Goal: Check status: Check status

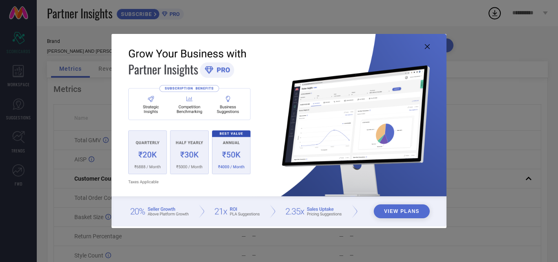
click at [424, 47] on icon at bounding box center [426, 46] width 5 height 5
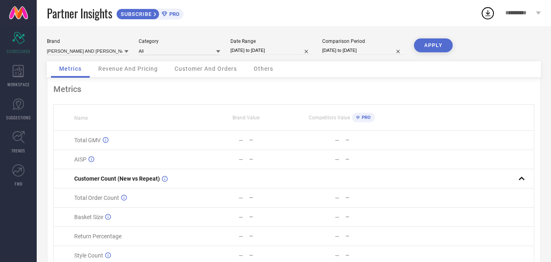
click at [505, 14] on div "**********" at bounding box center [523, 13] width 56 height 26
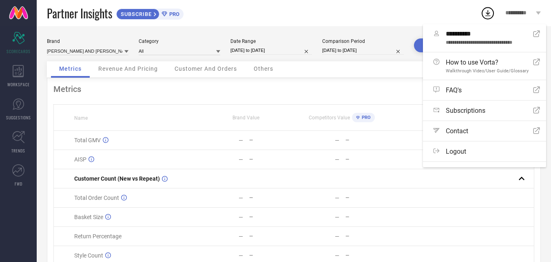
click at [411, 14] on div "Partner Insights SUBSCRIBE PRO" at bounding box center [264, 13] width 434 height 26
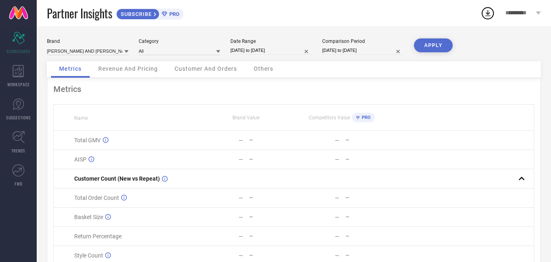
click at [491, 10] on icon at bounding box center [488, 13] width 15 height 15
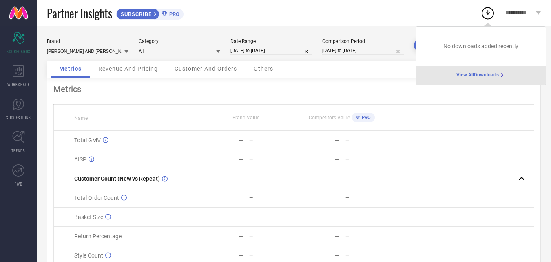
click at [372, 7] on div "Partner Insights SUBSCRIBE PRO" at bounding box center [264, 13] width 434 height 26
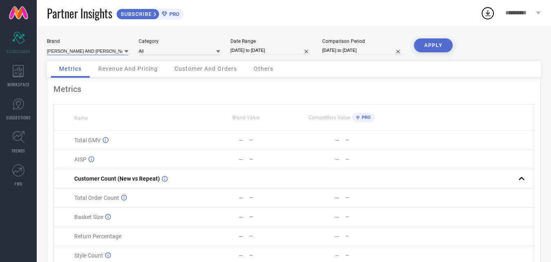
click at [96, 51] on input at bounding box center [88, 51] width 82 height 9
click at [118, 48] on input at bounding box center [88, 51] width 82 height 9
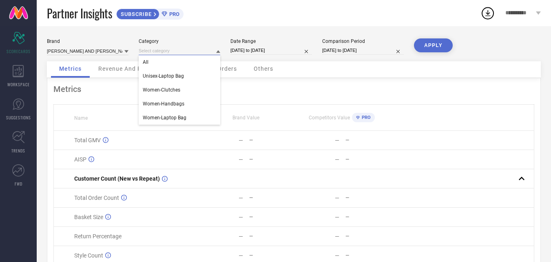
click at [164, 52] on input at bounding box center [180, 51] width 82 height 9
click at [179, 58] on div "All" at bounding box center [180, 62] width 82 height 14
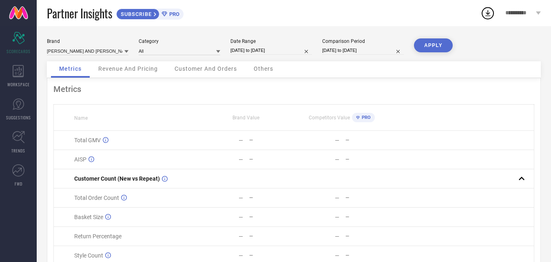
click at [232, 49] on input "[DATE] to [DATE]" at bounding box center [272, 50] width 82 height 9
select select "7"
select select "2025"
select select "8"
select select "2025"
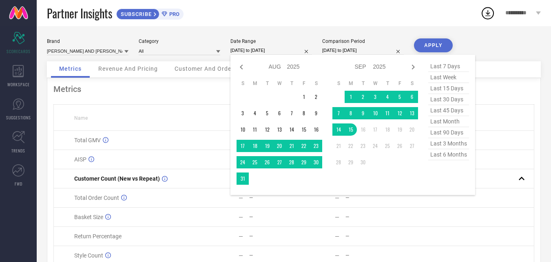
click at [157, 60] on div "Brand ALII AND ALIIZEY Category All Date Range 16-08-2025 to 15-09-2025 Jan Feb…" at bounding box center [294, 49] width 494 height 23
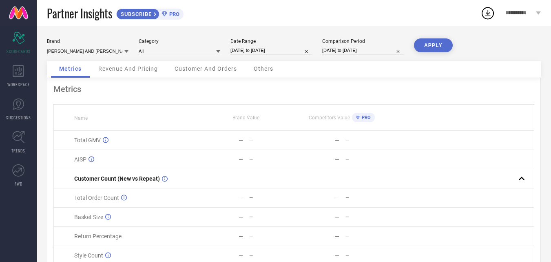
click at [100, 56] on div "Brand ALII AND [PERSON_NAME] Category All Date Range [DATE] to [DATE] Compariso…" at bounding box center [294, 49] width 494 height 23
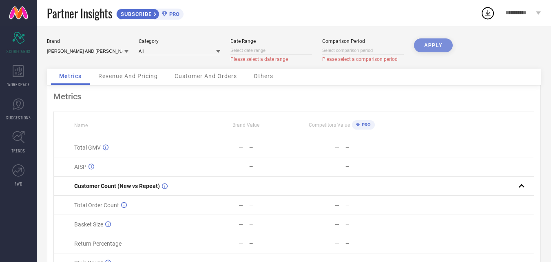
click at [127, 55] on div at bounding box center [126, 51] width 4 height 8
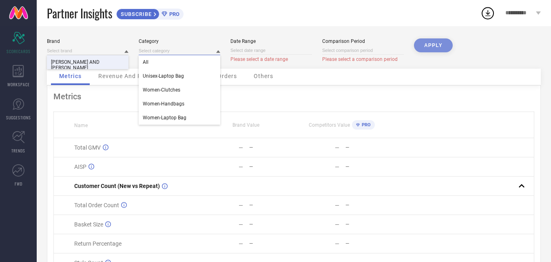
click at [176, 50] on input at bounding box center [180, 51] width 82 height 9
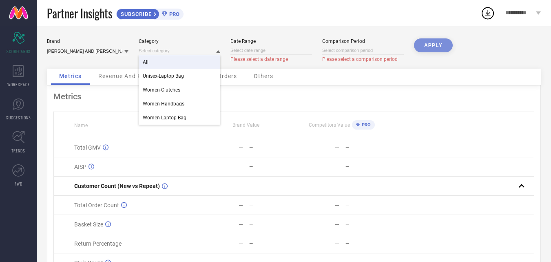
click at [91, 73] on div "Revenue And Pricing" at bounding box center [128, 77] width 76 height 16
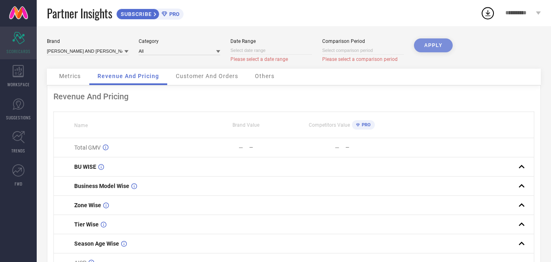
click at [20, 44] on icon at bounding box center [18, 38] width 12 height 12
click at [11, 15] on link at bounding box center [18, 13] width 37 height 26
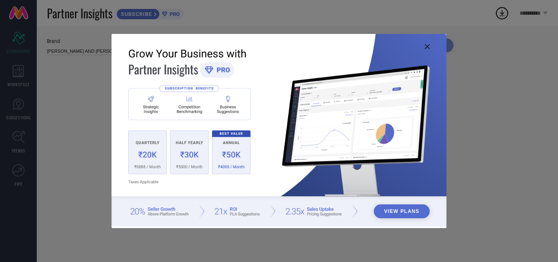
type input "All"
click at [433, 44] on img at bounding box center [278, 130] width 335 height 192
click at [429, 44] on img at bounding box center [278, 130] width 335 height 192
click at [427, 45] on icon at bounding box center [426, 46] width 5 height 5
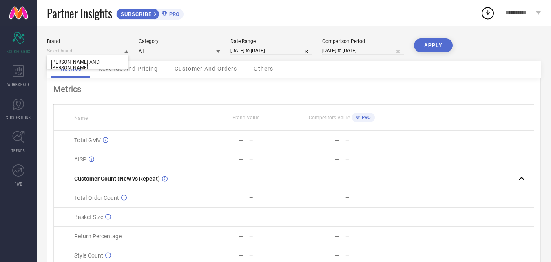
click at [82, 51] on input at bounding box center [88, 51] width 82 height 9
click at [97, 61] on div "[PERSON_NAME] AND [PERSON_NAME]" at bounding box center [88, 65] width 82 height 20
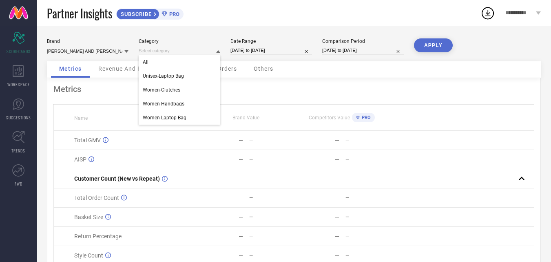
click at [159, 55] on input at bounding box center [180, 51] width 82 height 9
click at [176, 59] on div "All" at bounding box center [180, 62] width 82 height 14
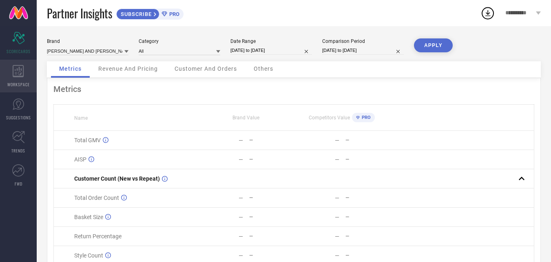
click at [18, 79] on div "WORKSPACE" at bounding box center [18, 76] width 37 height 33
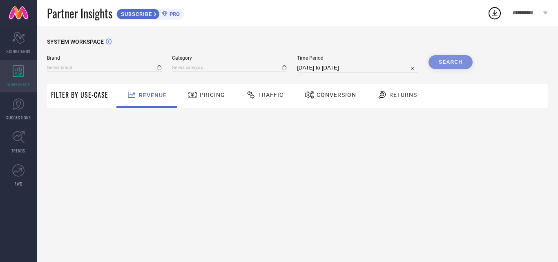
type input "[PERSON_NAME] AND [PERSON_NAME]"
type input "All"
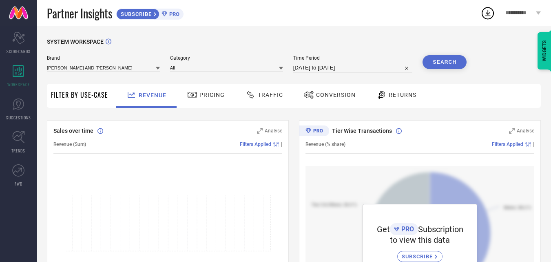
click at [121, 73] on div "Brand ALII AND ALIIZEY Category All Time Period 16-08-2025 to 15-09-2025 Search" at bounding box center [257, 67] width 420 height 24
click at [121, 70] on input at bounding box center [103, 67] width 113 height 9
click at [19, 37] on icon "Scorecard" at bounding box center [18, 38] width 13 height 12
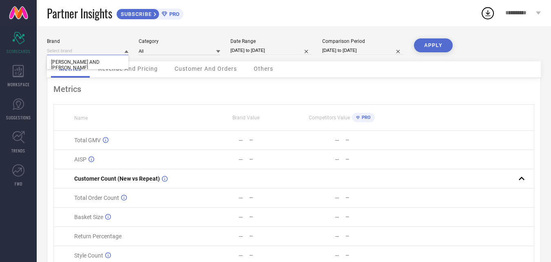
click at [119, 53] on input at bounding box center [88, 51] width 82 height 9
click at [94, 58] on div "[PERSON_NAME] AND [PERSON_NAME]" at bounding box center [88, 65] width 82 height 20
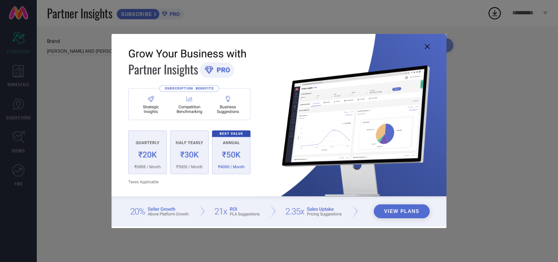
type input "All"
click at [431, 49] on img at bounding box center [278, 130] width 335 height 192
click at [429, 45] on icon at bounding box center [426, 46] width 5 height 5
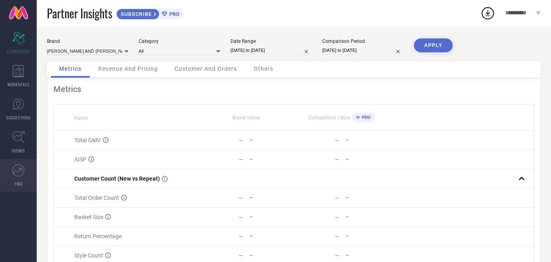
click at [19, 169] on icon at bounding box center [18, 170] width 12 height 12
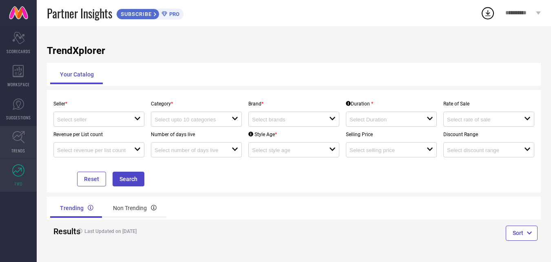
click at [19, 137] on icon at bounding box center [18, 137] width 13 height 13
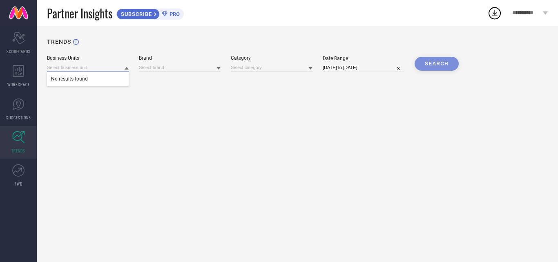
click at [88, 69] on input at bounding box center [88, 67] width 82 height 9
click at [89, 81] on span "No results found" at bounding box center [88, 79] width 82 height 14
click at [148, 60] on div "Brand" at bounding box center [180, 58] width 82 height 6
click at [164, 69] on input at bounding box center [180, 67] width 82 height 9
click at [23, 85] on span "WORKSPACE" at bounding box center [18, 84] width 22 height 6
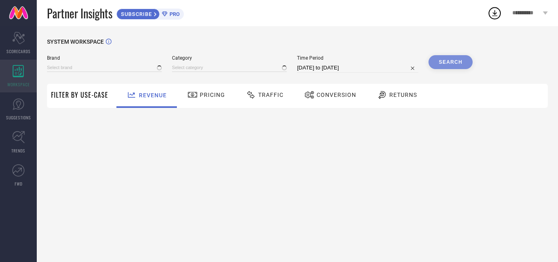
type input "[PERSON_NAME] AND [PERSON_NAME]"
type input "All"
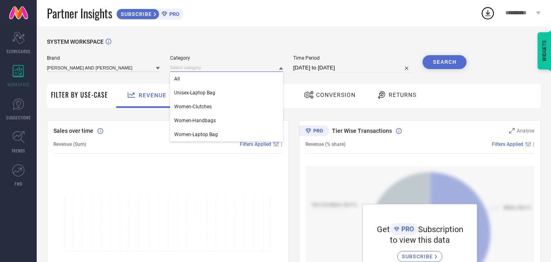
click at [187, 67] on input at bounding box center [226, 67] width 113 height 9
click at [216, 78] on div "All" at bounding box center [226, 79] width 113 height 14
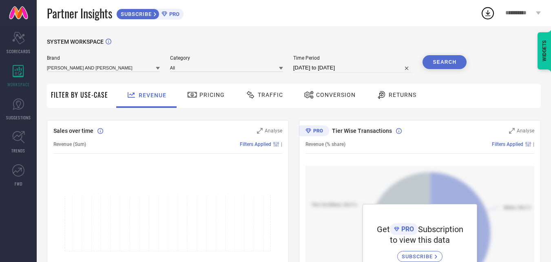
click at [333, 66] on input "[DATE] to [DATE]" at bounding box center [353, 68] width 120 height 10
select select "7"
select select "2025"
select select "8"
select select "2025"
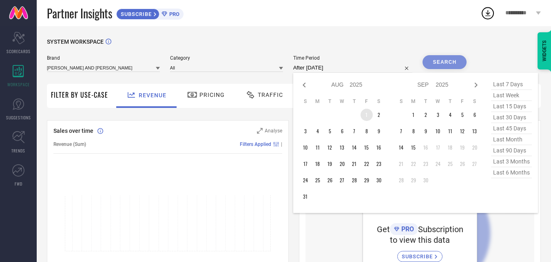
click at [366, 116] on td "1" at bounding box center [367, 115] width 12 height 12
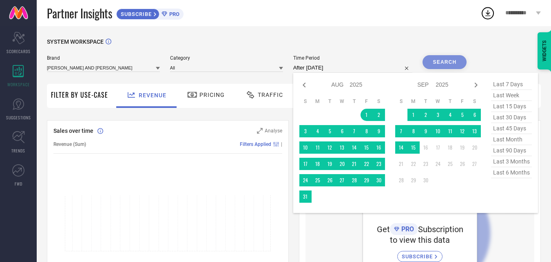
type input "[DATE] to [DATE]"
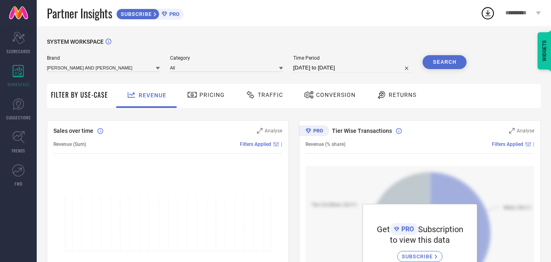
click at [429, 65] on button "Search" at bounding box center [445, 62] width 44 height 14
click at [200, 97] on span "Pricing" at bounding box center [212, 94] width 25 height 7
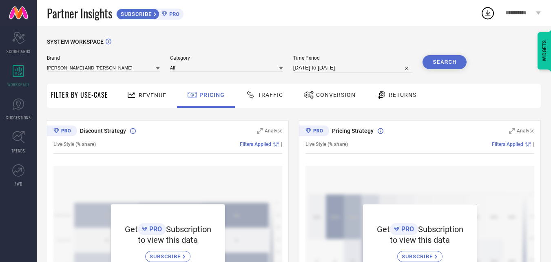
click at [269, 94] on span "Traffic" at bounding box center [270, 94] width 25 height 7
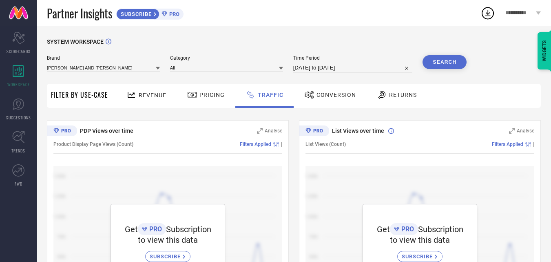
click at [331, 97] on span "Conversion" at bounding box center [337, 94] width 40 height 7
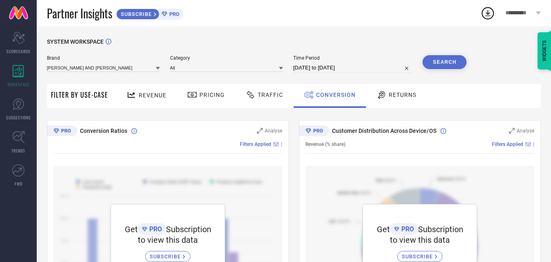
click at [386, 97] on div at bounding box center [383, 95] width 12 height 10
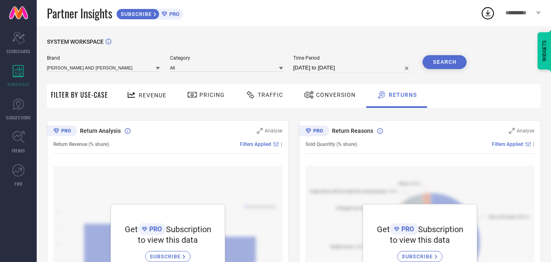
click at [107, 98] on div "Filter By Use-Case Revenue Pricing Traffic Conversion Returns" at bounding box center [294, 96] width 494 height 24
click at [21, 42] on icon "Scorecard" at bounding box center [18, 38] width 13 height 12
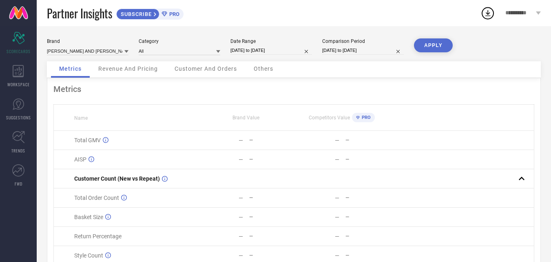
click at [142, 70] on span "Revenue And Pricing" at bounding box center [128, 68] width 60 height 7
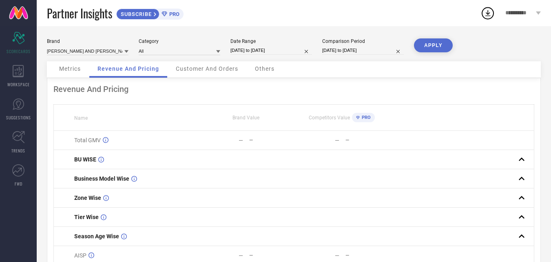
click at [218, 64] on div "Customer And Orders" at bounding box center [207, 69] width 79 height 16
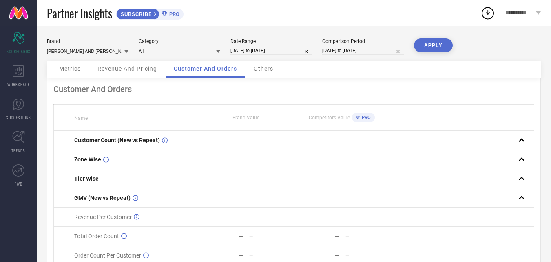
click at [443, 45] on button "APPLY" at bounding box center [433, 45] width 39 height 14
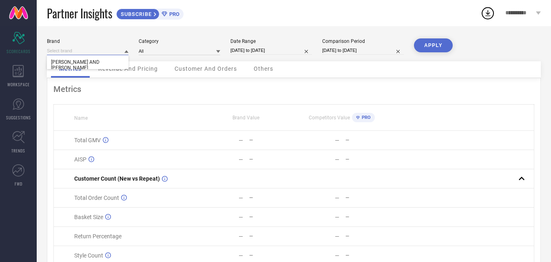
click at [68, 52] on input at bounding box center [88, 51] width 82 height 9
click at [100, 62] on div "[PERSON_NAME] AND [PERSON_NAME]" at bounding box center [88, 65] width 82 height 20
click at [444, 43] on button "APPLY" at bounding box center [433, 45] width 39 height 14
click at [279, 58] on div "Brand ALII AND [PERSON_NAME] Category All Date Range [DATE] to [DATE] Compariso…" at bounding box center [294, 49] width 494 height 23
click at [279, 55] on div "Brand ALII AND [PERSON_NAME] Category All Date Range [DATE] to [DATE] Compariso…" at bounding box center [294, 49] width 494 height 23
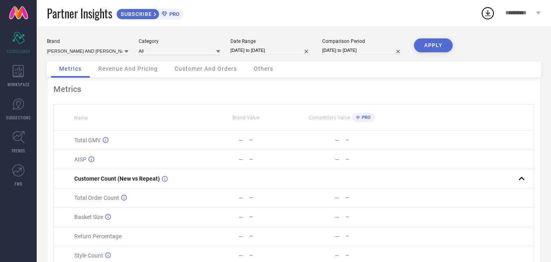
select select "7"
select select "2025"
select select "8"
select select "2025"
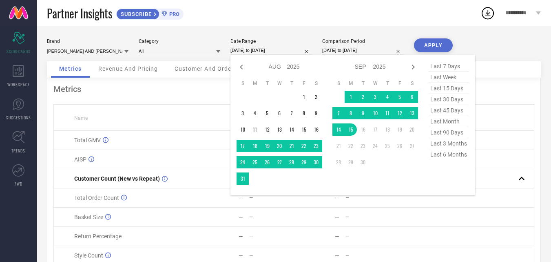
click at [280, 51] on input "[DATE] to [DATE]" at bounding box center [272, 50] width 82 height 9
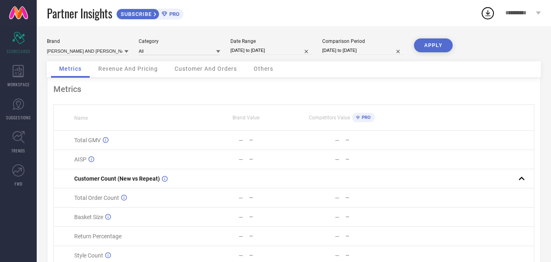
click at [346, 46] on div "Comparison Period [DATE] to [DATE]" at bounding box center [363, 46] width 82 height 17
select select "7"
select select "2024"
select select "8"
select select "2024"
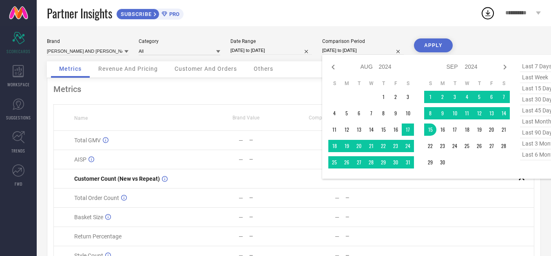
click at [346, 51] on input "[DATE] to [DATE]" at bounding box center [363, 50] width 82 height 9
click at [332, 69] on icon at bounding box center [334, 67] width 10 height 10
select select "6"
select select "2024"
select select "7"
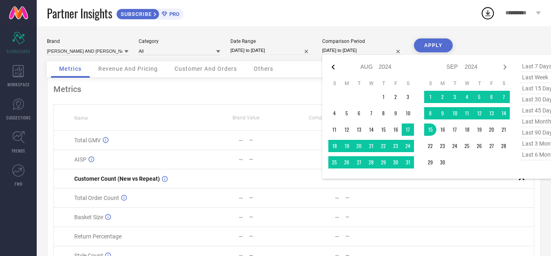
select select "2024"
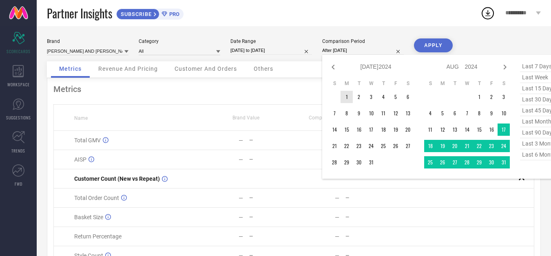
drag, startPoint x: 346, startPoint y: 99, endPoint x: 378, endPoint y: 111, distance: 34.5
click at [347, 99] on td "1" at bounding box center [347, 97] width 12 height 12
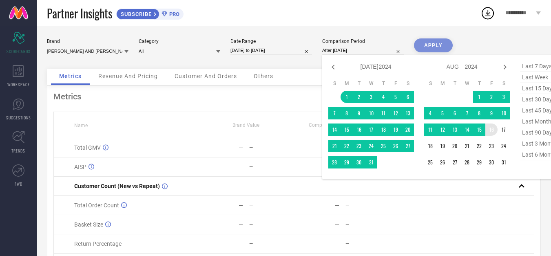
type input "[DATE] to [DATE]"
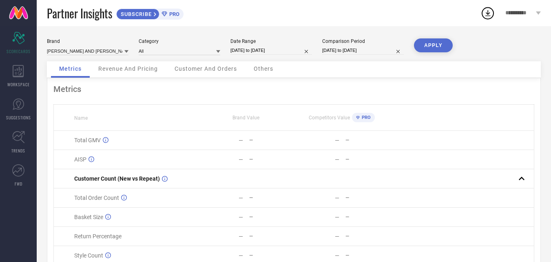
click at [435, 48] on button "APPLY" at bounding box center [433, 45] width 39 height 14
click at [130, 72] on span "Revenue And Pricing" at bounding box center [128, 68] width 60 height 7
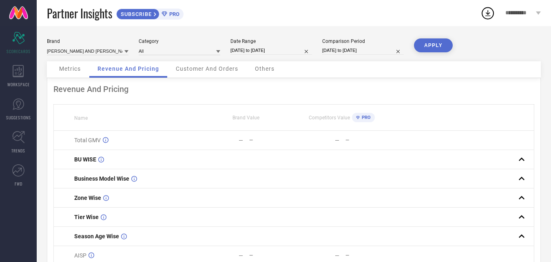
click at [195, 69] on span "Customer And Orders" at bounding box center [207, 68] width 62 height 7
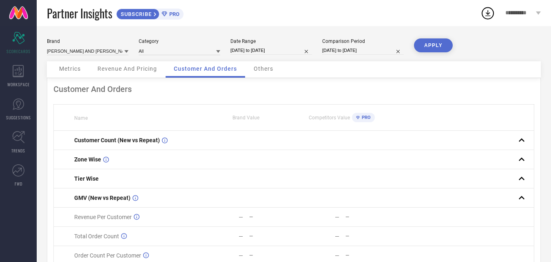
click at [264, 70] on span "Others" at bounding box center [264, 68] width 20 height 7
